Goal: Information Seeking & Learning: Learn about a topic

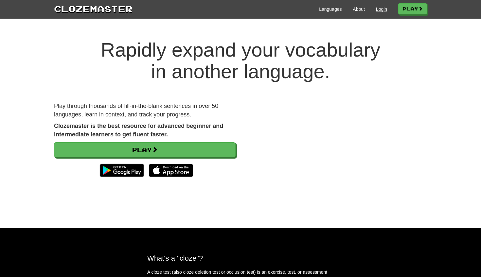
click at [382, 11] on link "Login" at bounding box center [381, 9] width 11 height 7
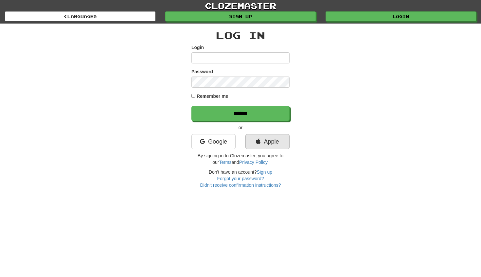
click at [266, 144] on link "Apple" at bounding box center [268, 141] width 44 height 15
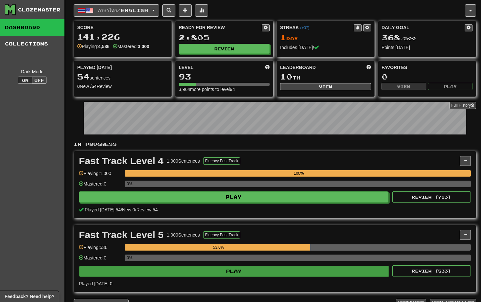
click at [214, 271] on button "Play" at bounding box center [234, 271] width 310 height 11
select select "**"
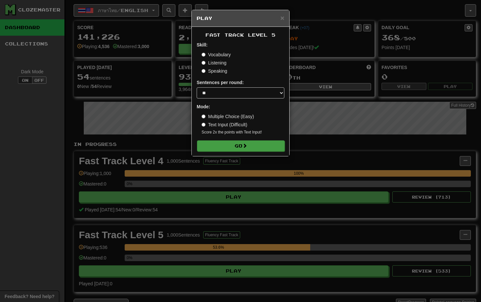
click at [234, 149] on button "Go" at bounding box center [241, 145] width 88 height 11
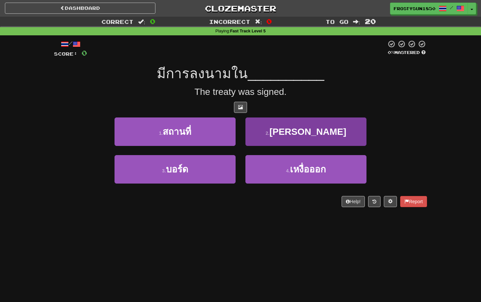
click at [267, 135] on button "2 . [PERSON_NAME]" at bounding box center [306, 132] width 121 height 28
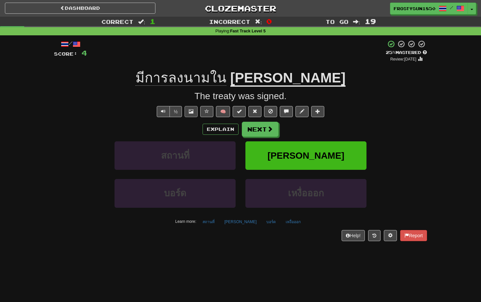
click at [191, 112] on span at bounding box center [191, 111] width 5 height 5
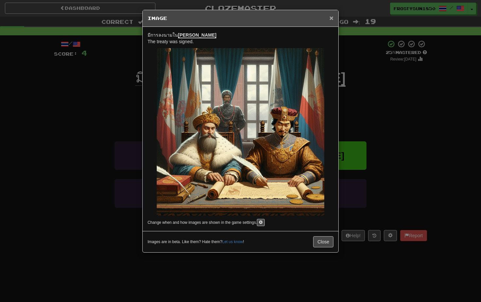
click at [330, 18] on span "×" at bounding box center [332, 18] width 4 height 8
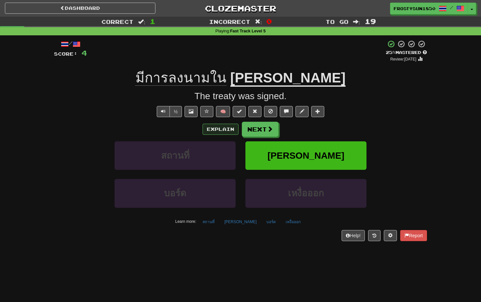
click at [218, 128] on button "Explain" at bounding box center [221, 129] width 36 height 11
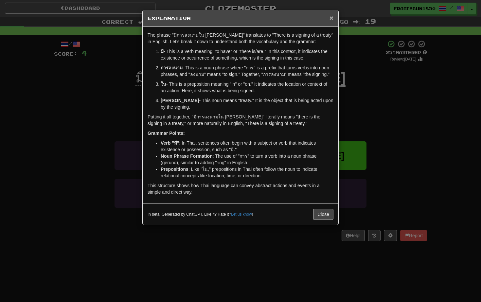
click at [331, 19] on span "×" at bounding box center [332, 18] width 4 height 8
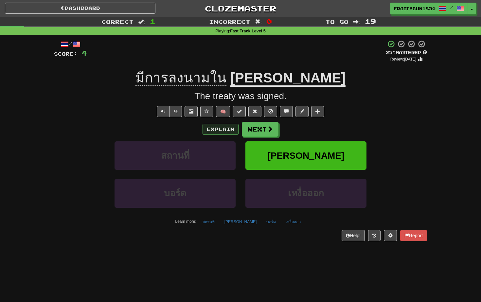
click at [214, 130] on button "Explain" at bounding box center [221, 129] width 36 height 11
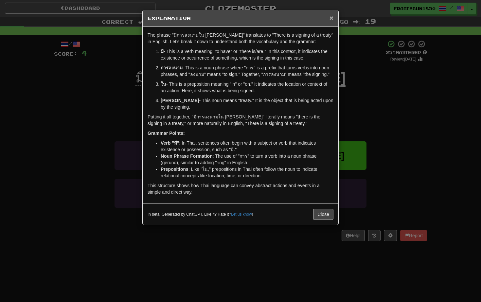
click at [333, 18] on span "×" at bounding box center [332, 18] width 4 height 8
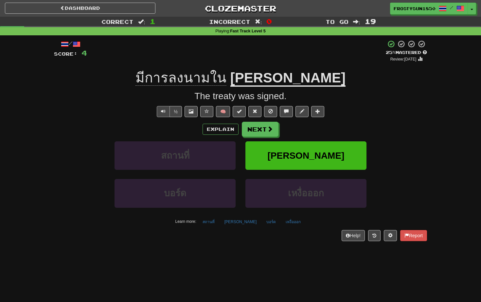
click at [163, 111] on span "Text-to-speech controls" at bounding box center [163, 111] width 5 height 5
click at [259, 128] on button "Next" at bounding box center [260, 129] width 37 height 15
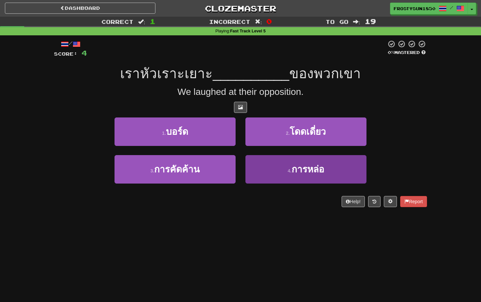
click at [282, 169] on button "4 . การหล่อ" at bounding box center [306, 169] width 121 height 28
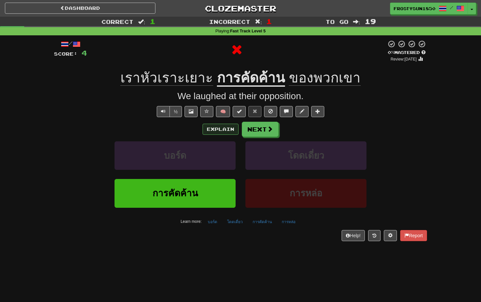
click at [218, 128] on button "Explain" at bounding box center [221, 129] width 36 height 11
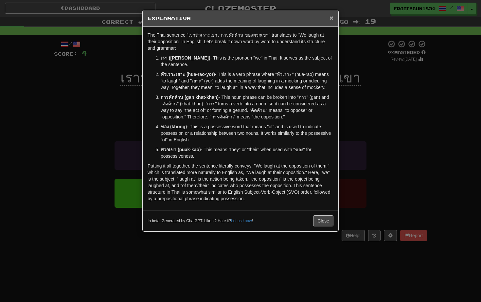
click at [330, 17] on span "×" at bounding box center [332, 18] width 4 height 8
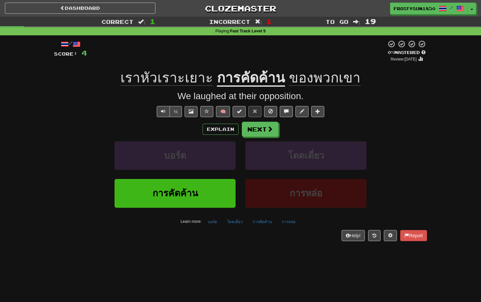
click at [192, 110] on span at bounding box center [191, 111] width 5 height 5
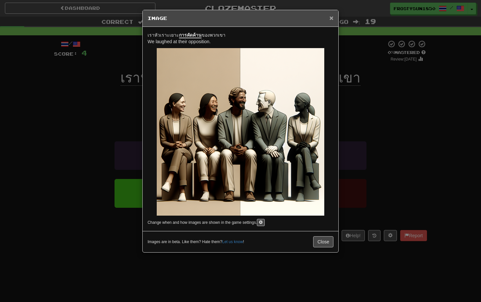
click at [330, 19] on span "×" at bounding box center [332, 18] width 4 height 8
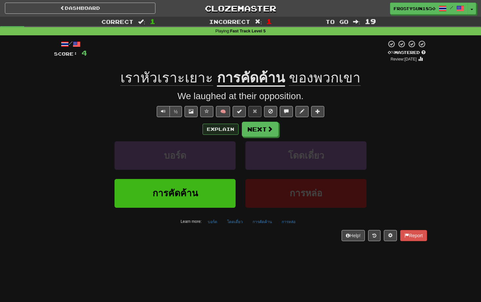
click at [214, 132] on button "Explain" at bounding box center [221, 129] width 36 height 11
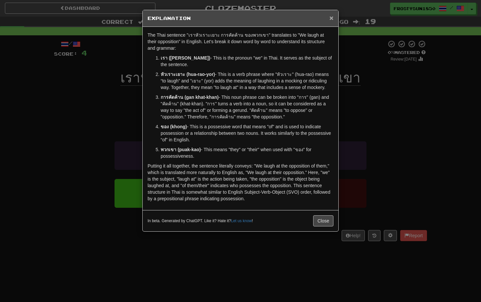
click at [332, 18] on span "×" at bounding box center [332, 18] width 4 height 8
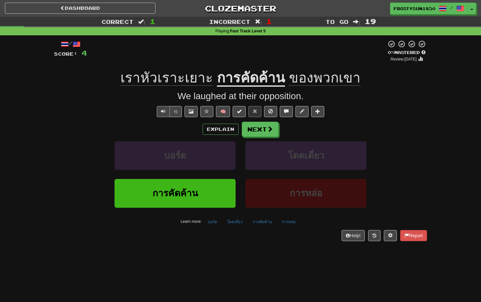
click at [162, 111] on span "Text-to-speech controls" at bounding box center [163, 111] width 5 height 5
click at [252, 131] on button "Next" at bounding box center [260, 129] width 37 height 15
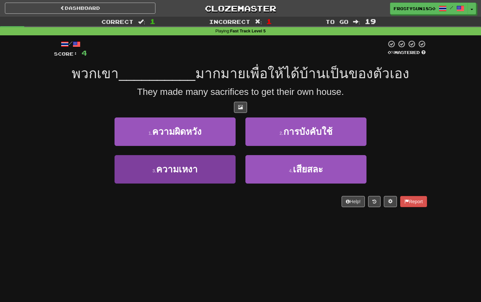
click at [190, 172] on span "ความเหงา" at bounding box center [177, 169] width 42 height 10
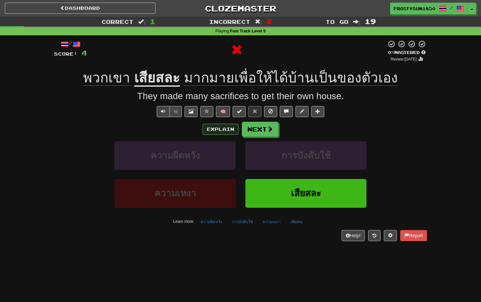
click at [218, 131] on button "Explain" at bounding box center [221, 129] width 36 height 11
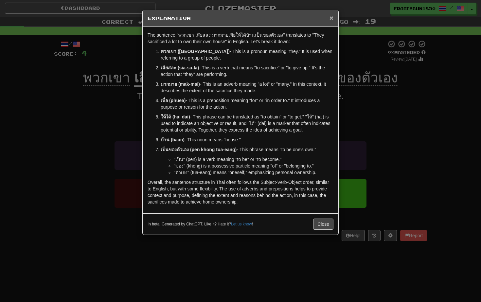
click at [330, 19] on span "×" at bounding box center [332, 18] width 4 height 8
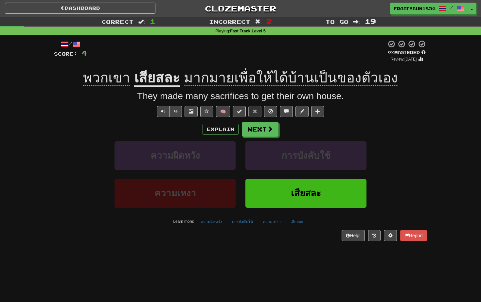
click at [191, 112] on span at bounding box center [191, 111] width 5 height 5
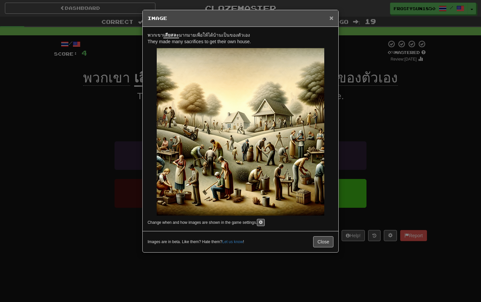
click at [331, 19] on span "×" at bounding box center [332, 18] width 4 height 8
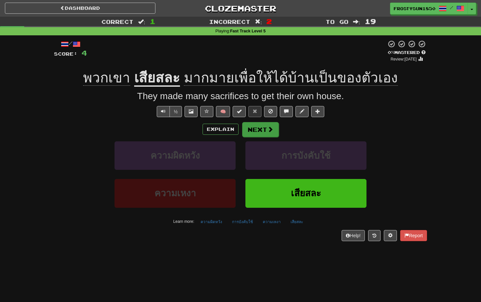
click at [258, 128] on button "Next" at bounding box center [260, 129] width 37 height 15
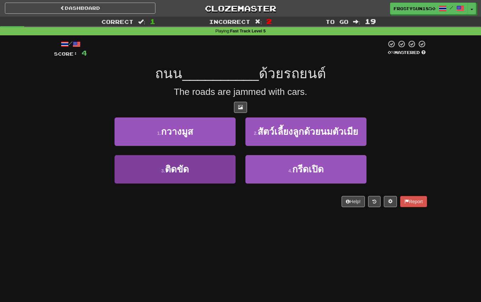
click at [203, 169] on button "3 . ติดขัด" at bounding box center [175, 169] width 121 height 28
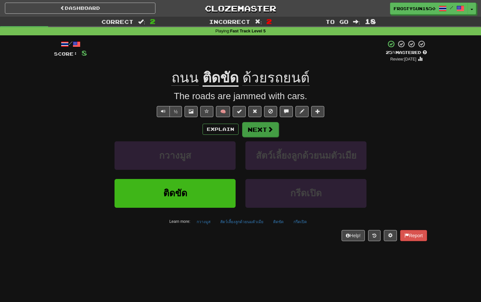
click at [264, 131] on button "Next" at bounding box center [260, 129] width 37 height 15
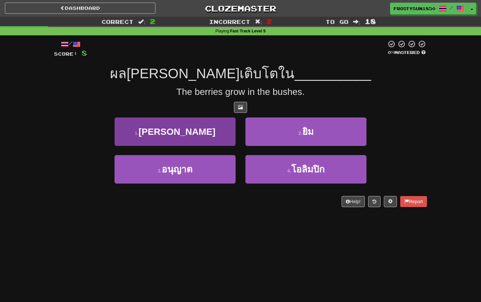
click at [224, 140] on button "1 . [PERSON_NAME]" at bounding box center [175, 132] width 121 height 28
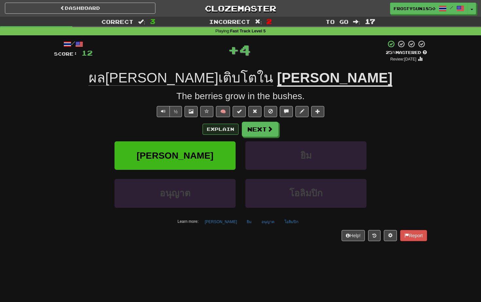
click at [216, 130] on button "Explain" at bounding box center [221, 129] width 36 height 11
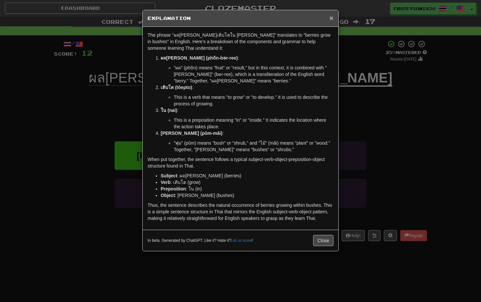
click at [331, 19] on span "×" at bounding box center [332, 18] width 4 height 8
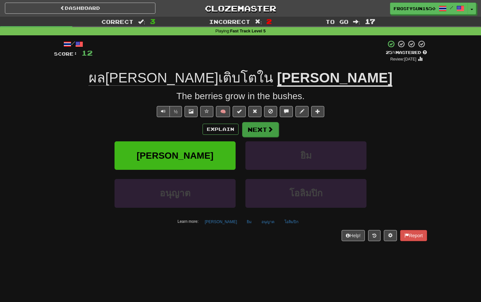
click at [256, 133] on button "Next" at bounding box center [260, 129] width 37 height 15
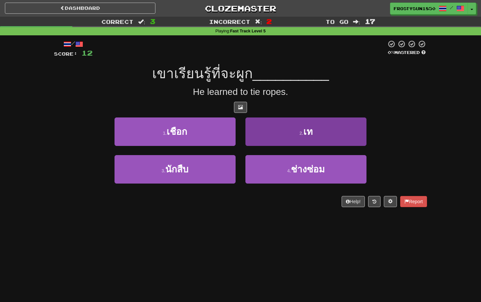
click at [291, 128] on button "2 . เท" at bounding box center [306, 132] width 121 height 28
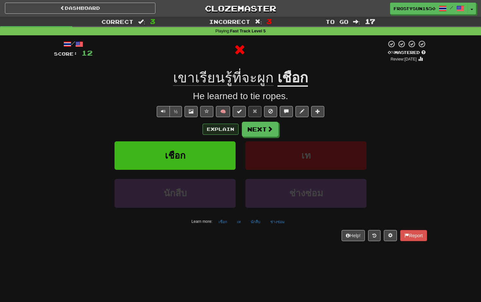
click at [220, 131] on button "Explain" at bounding box center [221, 129] width 36 height 11
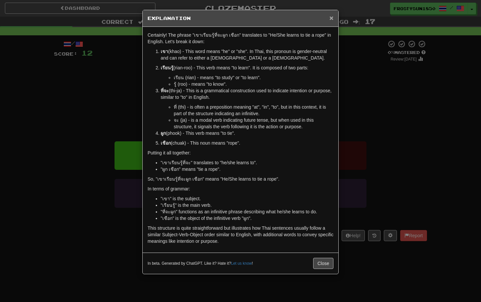
click at [332, 18] on span "×" at bounding box center [332, 18] width 4 height 8
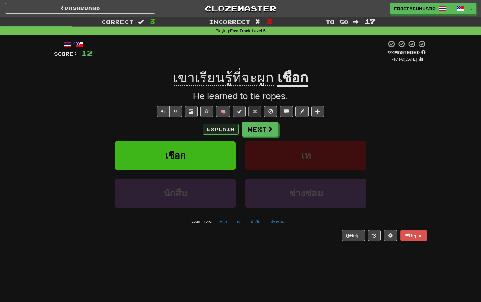
click at [212, 131] on button "Explain" at bounding box center [221, 129] width 36 height 11
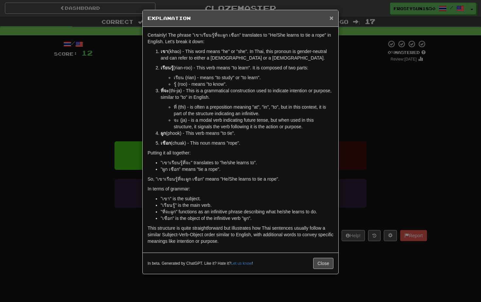
click at [333, 18] on span "×" at bounding box center [332, 18] width 4 height 8
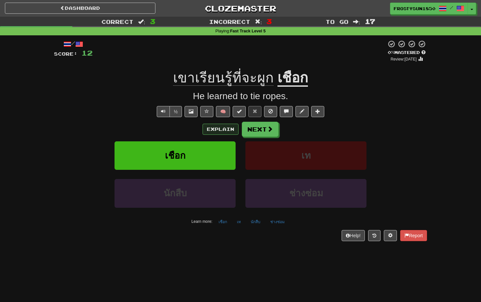
click at [214, 128] on button "Explain" at bounding box center [221, 129] width 36 height 11
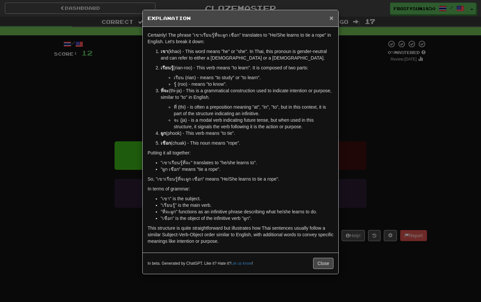
click at [331, 18] on span "×" at bounding box center [332, 18] width 4 height 8
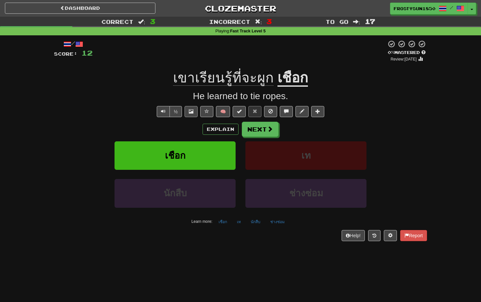
click at [192, 110] on span at bounding box center [191, 111] width 5 height 5
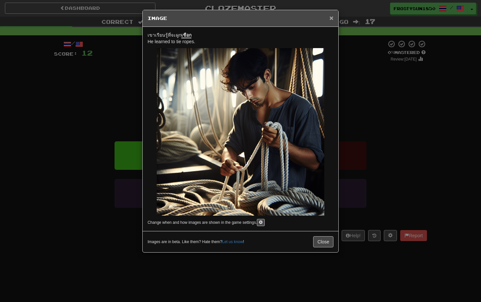
click at [333, 19] on span "×" at bounding box center [332, 18] width 4 height 8
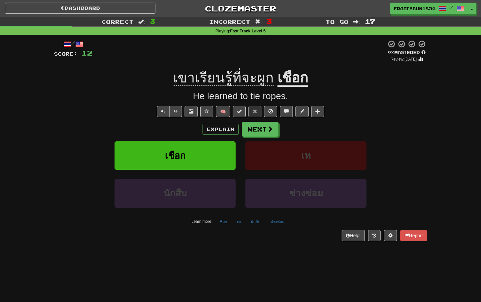
click at [194, 114] on button at bounding box center [191, 111] width 13 height 11
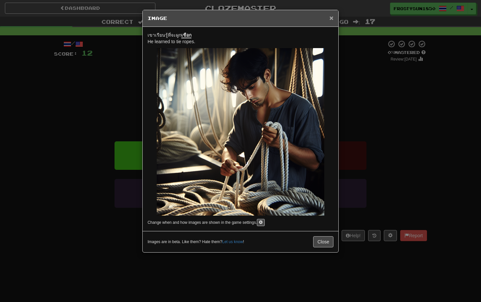
click at [331, 19] on span "×" at bounding box center [332, 18] width 4 height 8
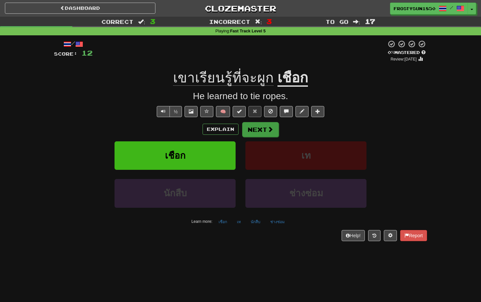
click at [264, 129] on button "Next" at bounding box center [260, 129] width 37 height 15
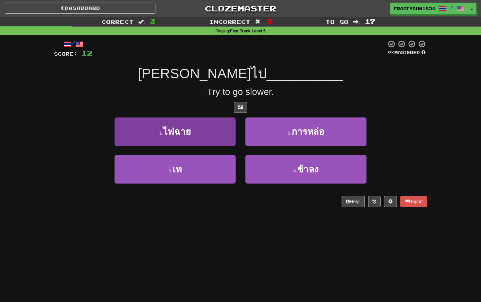
click at [211, 130] on button "1 . ไฟฉาย" at bounding box center [175, 132] width 121 height 28
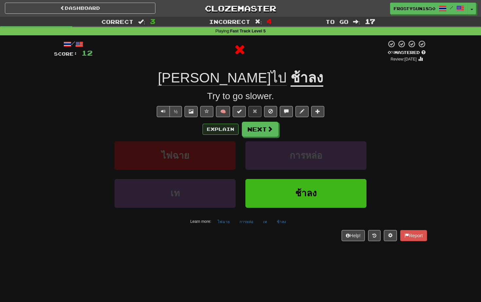
click at [219, 128] on button "Explain" at bounding box center [221, 129] width 36 height 11
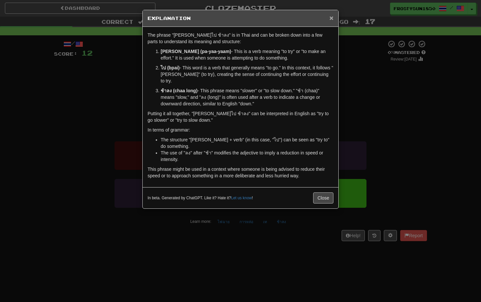
click at [332, 19] on span "×" at bounding box center [332, 18] width 4 height 8
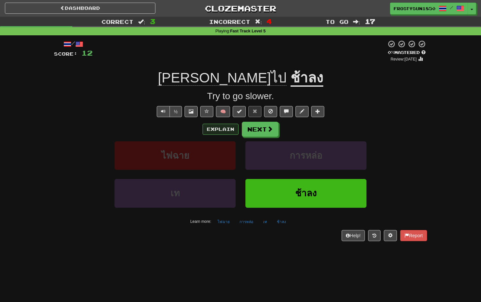
click at [211, 128] on button "Explain" at bounding box center [221, 129] width 36 height 11
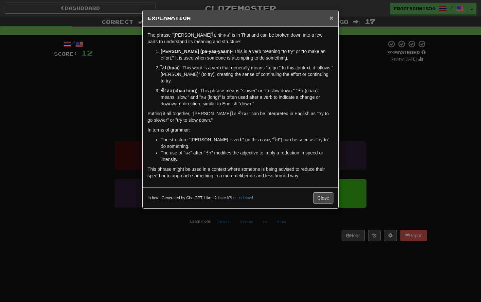
click at [332, 17] on span "×" at bounding box center [332, 18] width 4 height 8
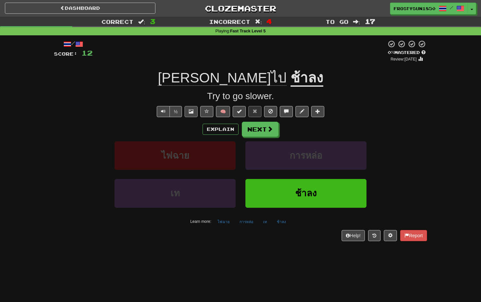
click at [190, 111] on span at bounding box center [191, 111] width 5 height 5
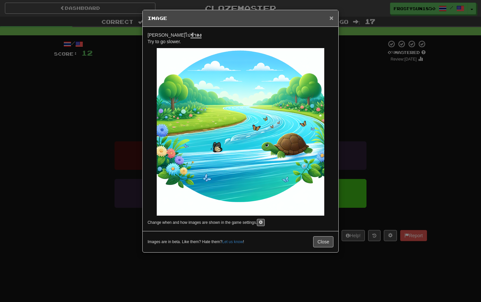
click at [330, 21] on span "×" at bounding box center [332, 18] width 4 height 8
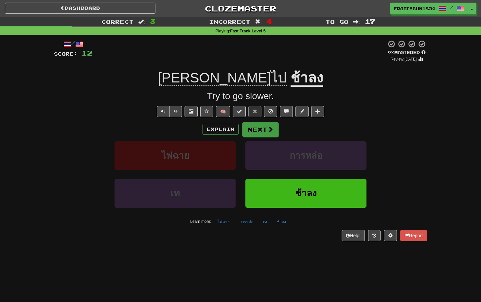
click at [269, 125] on button "Next" at bounding box center [260, 129] width 37 height 15
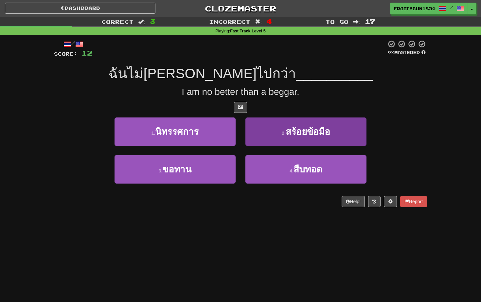
click at [267, 129] on button "2 . สร้อยข้อมือ" at bounding box center [306, 132] width 121 height 28
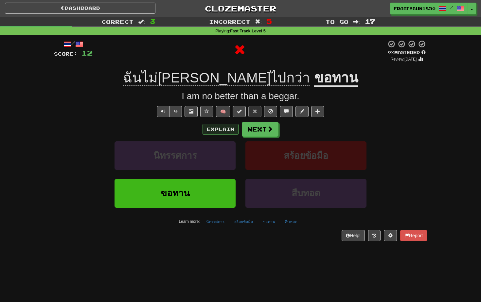
click at [218, 127] on button "Explain" at bounding box center [221, 129] width 36 height 11
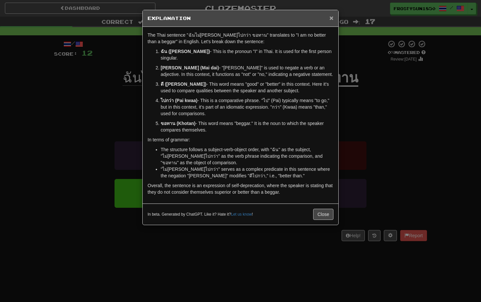
click at [332, 18] on span "×" at bounding box center [332, 18] width 4 height 8
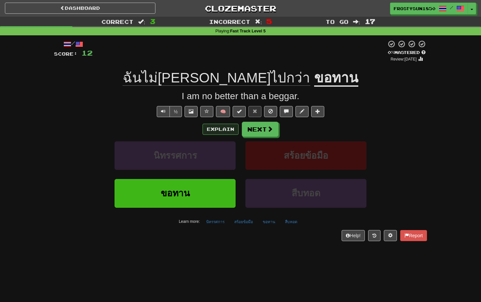
click at [222, 127] on button "Explain" at bounding box center [221, 129] width 36 height 11
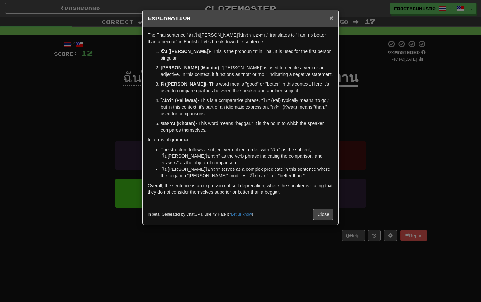
click at [332, 19] on span "×" at bounding box center [332, 18] width 4 height 8
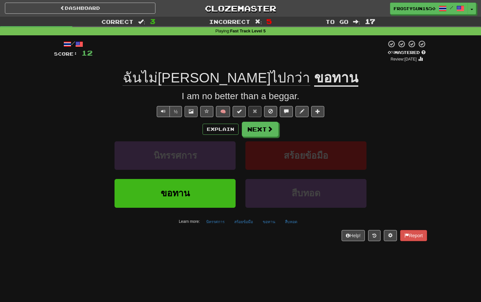
click at [191, 112] on span at bounding box center [191, 111] width 5 height 5
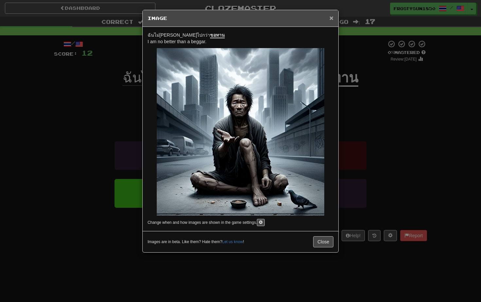
click at [331, 20] on span "×" at bounding box center [332, 18] width 4 height 8
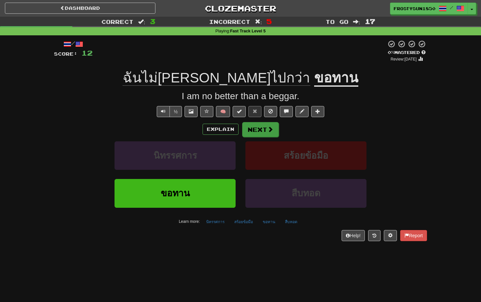
click at [263, 129] on button "Next" at bounding box center [260, 129] width 37 height 15
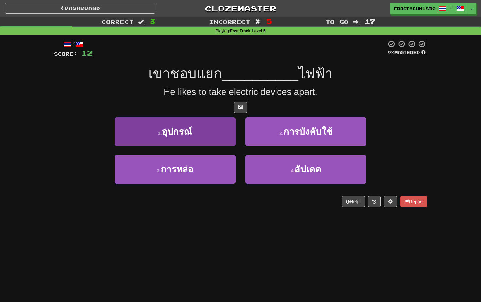
click at [200, 133] on button "1 . อุปกรณ์" at bounding box center [175, 132] width 121 height 28
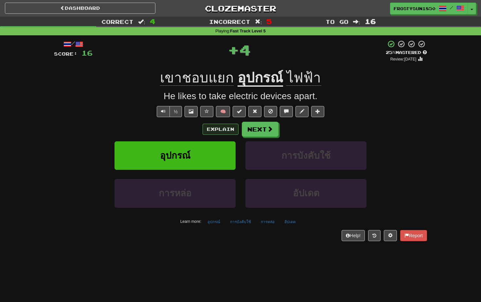
click at [218, 130] on button "Explain" at bounding box center [221, 129] width 36 height 11
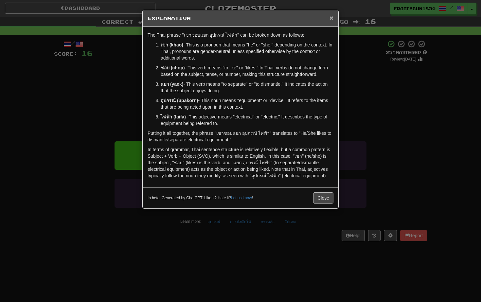
click at [331, 19] on span "×" at bounding box center [332, 18] width 4 height 8
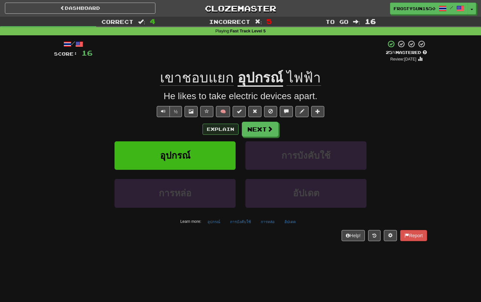
click at [223, 128] on button "Explain" at bounding box center [221, 129] width 36 height 11
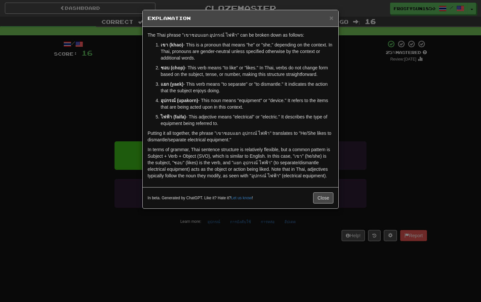
click at [334, 17] on div "× Explanation" at bounding box center [241, 18] width 196 height 17
click at [333, 17] on span "×" at bounding box center [332, 18] width 4 height 8
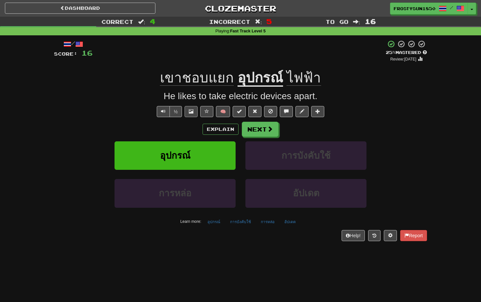
click at [193, 112] on button at bounding box center [191, 111] width 13 height 11
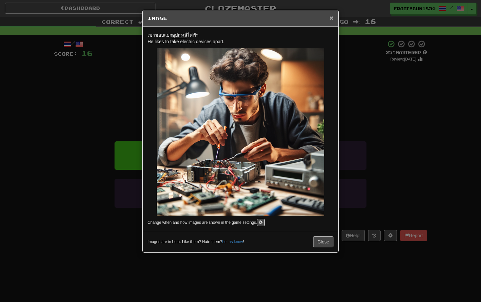
click at [333, 17] on span "×" at bounding box center [332, 18] width 4 height 8
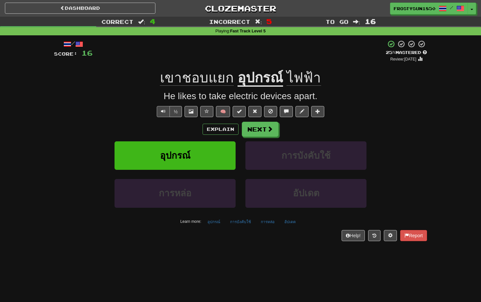
click at [161, 112] on span "Text-to-speech controls" at bounding box center [163, 111] width 5 height 5
click at [264, 130] on button "Next" at bounding box center [260, 129] width 37 height 15
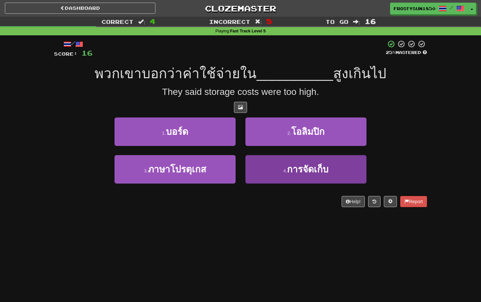
click at [276, 170] on button "4 . การจัดเก็บ" at bounding box center [306, 169] width 121 height 28
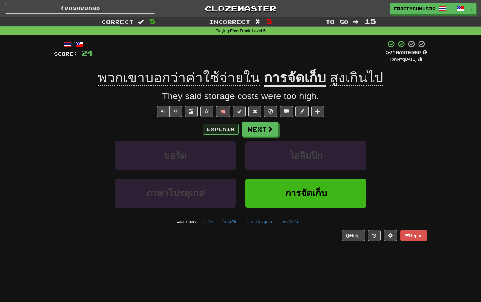
click at [217, 131] on button "Explain" at bounding box center [221, 129] width 36 height 11
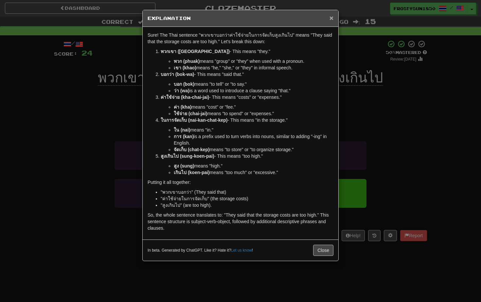
click at [332, 20] on span "×" at bounding box center [332, 18] width 4 height 8
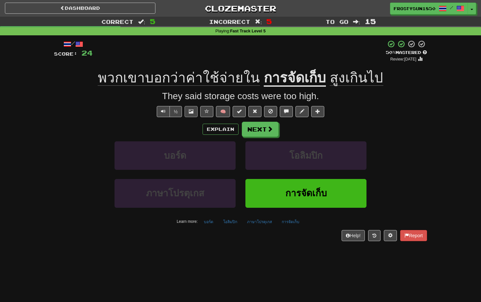
click at [194, 111] on button at bounding box center [191, 111] width 13 height 11
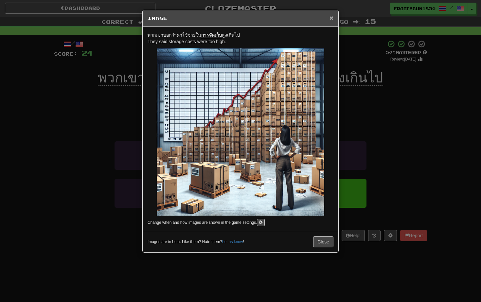
click at [331, 19] on span "×" at bounding box center [332, 18] width 4 height 8
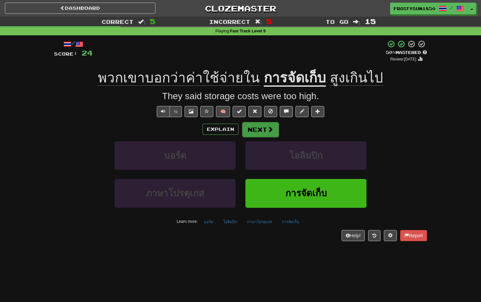
click at [256, 129] on button "Next" at bounding box center [260, 129] width 37 height 15
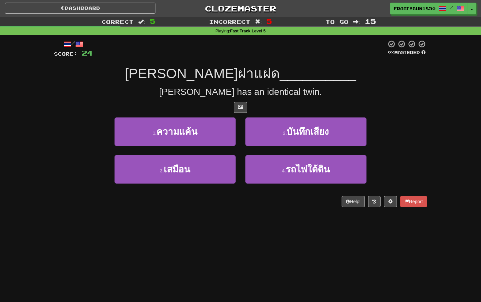
click at [217, 184] on div "3 . เสมือน" at bounding box center [175, 174] width 131 height 38
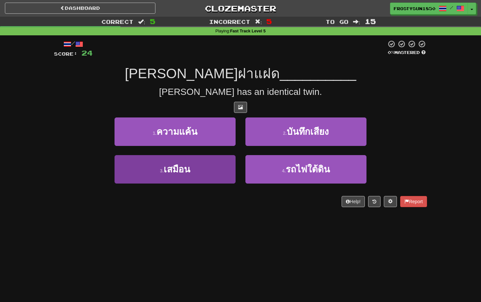
click at [208, 173] on button "3 . เสมือน" at bounding box center [175, 169] width 121 height 28
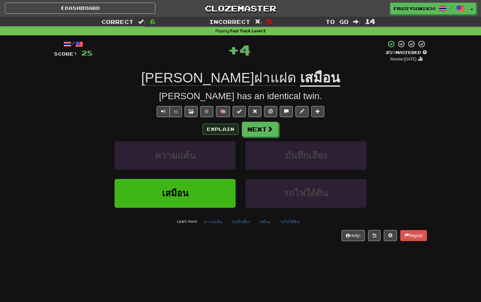
click at [222, 130] on button "Explain" at bounding box center [221, 129] width 36 height 11
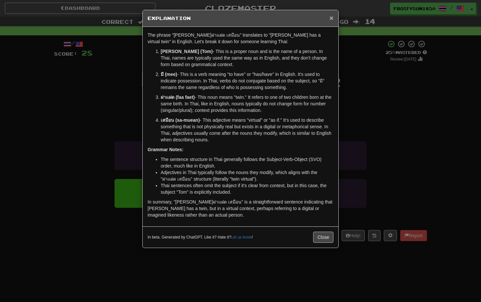
click at [331, 19] on span "×" at bounding box center [332, 18] width 4 height 8
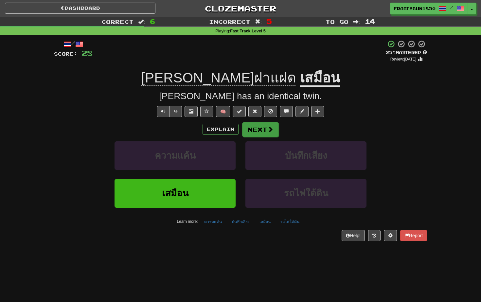
click at [265, 126] on button "Next" at bounding box center [260, 129] width 37 height 15
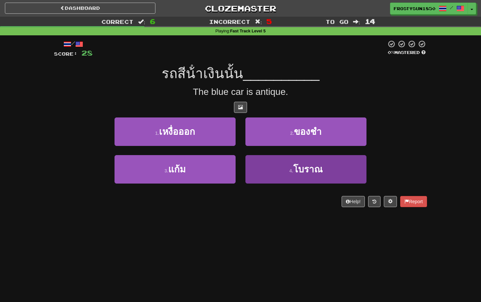
click at [323, 159] on button "4 . โบราณ" at bounding box center [306, 169] width 121 height 28
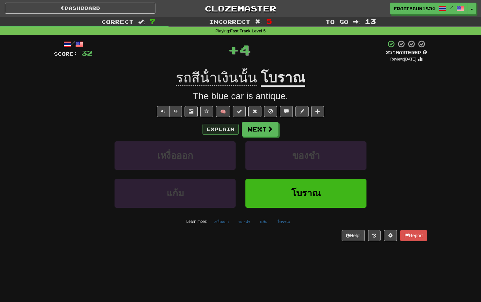
click at [223, 129] on button "Explain" at bounding box center [221, 129] width 36 height 11
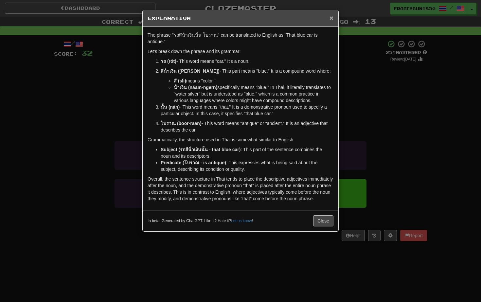
click at [330, 18] on span "×" at bounding box center [332, 18] width 4 height 8
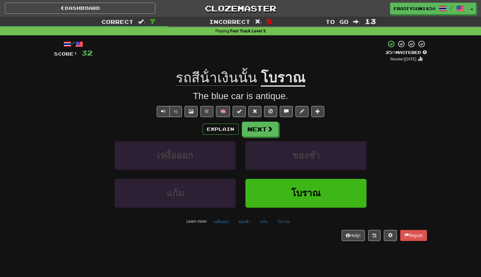
click at [86, 10] on link "Dashboard" at bounding box center [80, 8] width 151 height 11
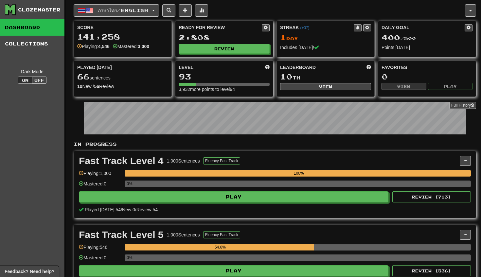
click at [329, 85] on button "View" at bounding box center [325, 86] width 91 height 7
select select "**********"
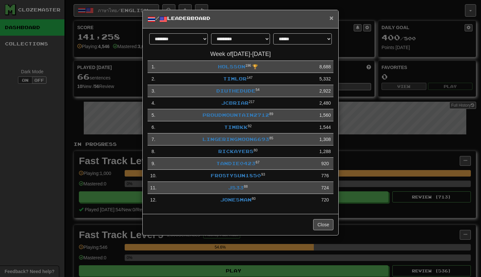
click at [330, 19] on span "×" at bounding box center [332, 18] width 4 height 8
